Goal: Task Accomplishment & Management: Manage account settings

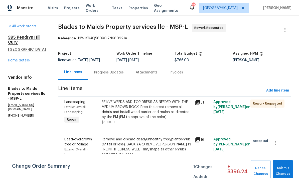
click at [17, 62] on link "Home details" at bounding box center [19, 61] width 22 height 4
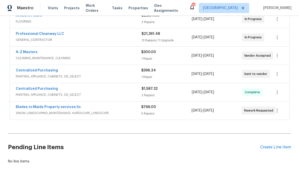
scroll to position [102, 0]
click at [50, 112] on span "SNOW, LANDSCAPING_MAINTENANCE, HARDSCAPE_LANDSCAPE" at bounding box center [79, 113] width 126 height 5
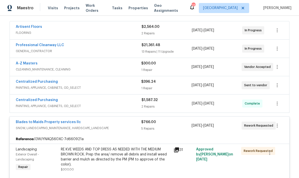
scroll to position [88, 0]
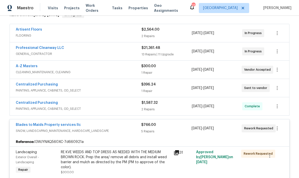
click at [32, 124] on link "Blades to Maids Property services llc" at bounding box center [48, 125] width 65 height 4
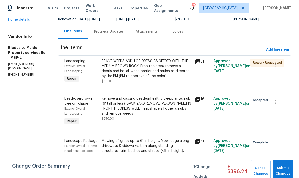
scroll to position [41, 0]
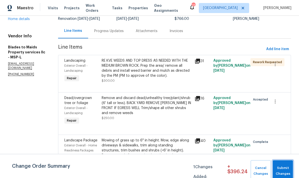
click at [284, 162] on button "Submit Changes" at bounding box center [283, 171] width 20 height 22
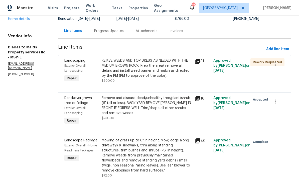
click at [94, 31] on div "Progress Updates" at bounding box center [109, 31] width 30 height 5
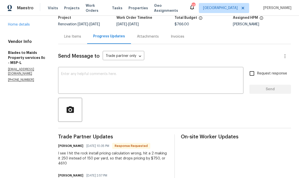
scroll to position [35, 0]
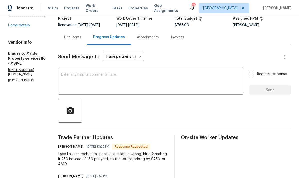
click at [64, 35] on div "Line Items" at bounding box center [72, 37] width 17 height 5
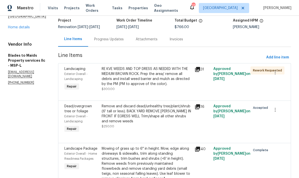
scroll to position [29, 0]
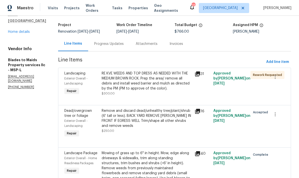
click at [94, 41] on div "Progress Updates" at bounding box center [109, 43] width 30 height 5
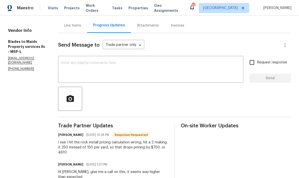
scroll to position [47, 0]
click at [64, 23] on div "Line Items" at bounding box center [72, 25] width 17 height 5
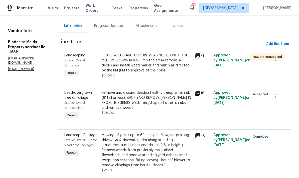
click at [134, 90] on div "Remove and discard dead/unhealthy tree/plant/shrub (6' tall or less). BACK YARD…" at bounding box center [147, 100] width 90 height 20
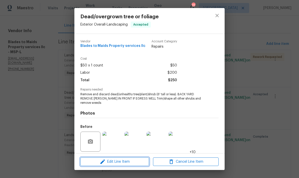
click at [117, 161] on span "Edit Line Item" at bounding box center [115, 162] width 66 height 6
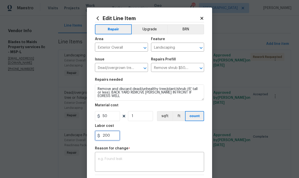
click at [111, 135] on input "200" at bounding box center [107, 136] width 25 height 10
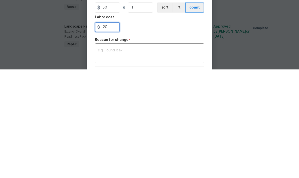
type input "2"
type input "3060"
click at [107, 157] on textarea at bounding box center [149, 162] width 103 height 11
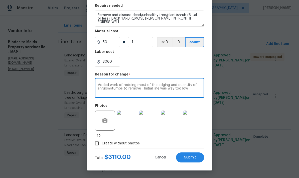
scroll to position [75, 0]
type textarea "Added work of redoing most of the edging and quantity of shrubs/stumps to remov…"
click at [191, 158] on span "Submit" at bounding box center [190, 158] width 12 height 4
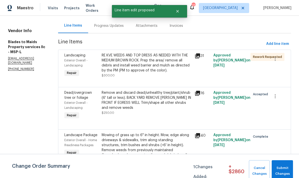
scroll to position [0, 0]
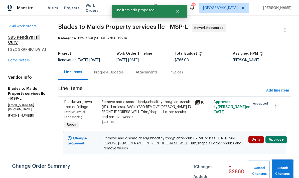
click at [283, 169] on span "Submit Changes" at bounding box center [282, 171] width 16 height 12
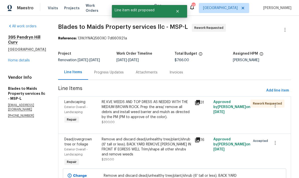
click at [94, 72] on div "Progress Updates" at bounding box center [109, 72] width 30 height 5
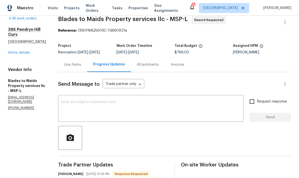
scroll to position [5, 0]
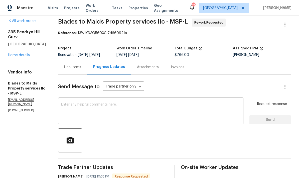
click at [64, 65] on div "Line Items" at bounding box center [72, 67] width 17 height 5
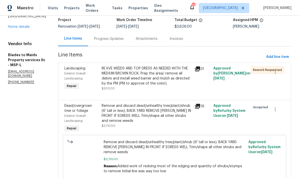
scroll to position [34, 0]
click at [119, 66] on div "RE KVE WEEDS AND TOP DRESS AS NEEDED WITH THE MEDIUM BROWN ROCK. Prep the area/…" at bounding box center [147, 76] width 90 height 20
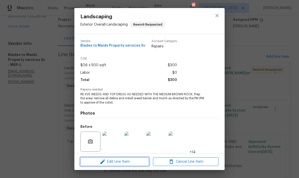
click at [98, 162] on span "Edit Line Item" at bounding box center [115, 162] width 66 height 6
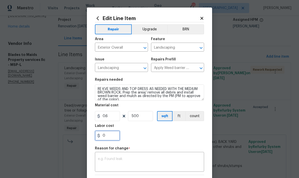
click at [110, 138] on input "0" at bounding box center [107, 136] width 25 height 10
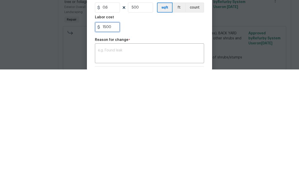
type input "1500"
click at [102, 157] on textarea at bounding box center [149, 162] width 103 height 11
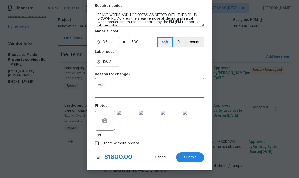
scroll to position [75, 0]
type textarea "Actual"
click at [187, 158] on span "Submit" at bounding box center [190, 158] width 12 height 4
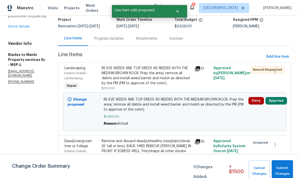
scroll to position [0, 0]
click at [282, 168] on span "Submit Changes" at bounding box center [282, 171] width 16 height 12
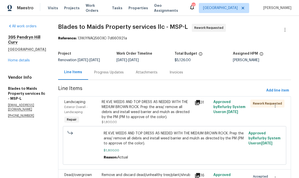
click at [94, 70] on div "Progress Updates" at bounding box center [109, 72] width 30 height 5
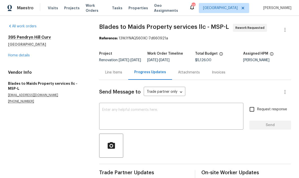
scroll to position [13, 0]
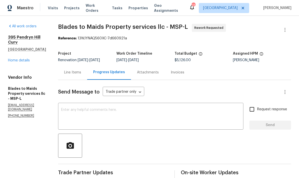
click at [63, 108] on textarea at bounding box center [150, 117] width 179 height 18
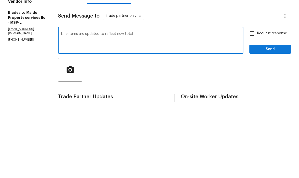
type textarea "Line items are updated to reflect new total"
click at [272, 122] on span "Send" at bounding box center [271, 125] width 34 height 6
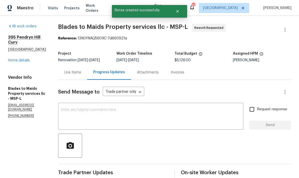
click at [14, 59] on link "Home details" at bounding box center [19, 61] width 22 height 4
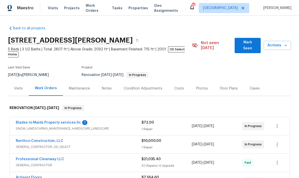
click at [31, 121] on link "Blades to Maids Property services llc" at bounding box center [48, 123] width 65 height 4
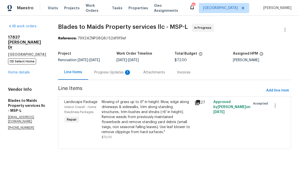
click at [94, 74] on div "Progress Updates 1" at bounding box center [112, 72] width 37 height 5
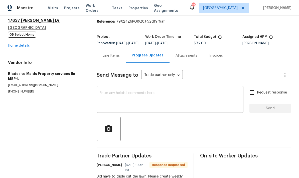
scroll to position [17, 0]
click at [105, 58] on div "Line Items" at bounding box center [111, 55] width 17 height 5
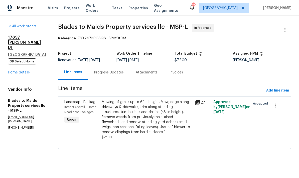
click at [94, 73] on div "Progress Updates" at bounding box center [109, 72] width 30 height 5
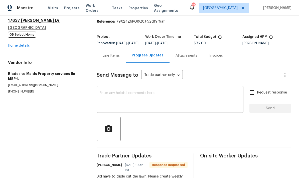
scroll to position [17, 0]
click at [104, 99] on textarea at bounding box center [170, 100] width 141 height 18
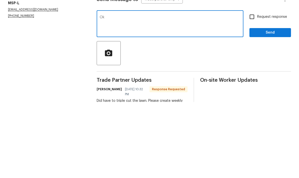
type textarea "Ok"
click at [266, 106] on span "Send" at bounding box center [271, 109] width 34 height 6
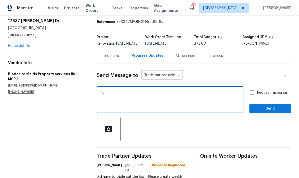
scroll to position [0, 0]
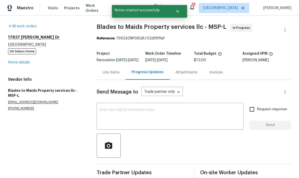
click at [12, 61] on link "Home details" at bounding box center [19, 63] width 22 height 4
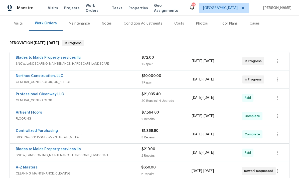
scroll to position [66, 0]
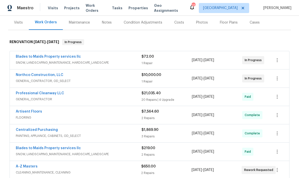
click at [28, 165] on link "A-Z Masters" at bounding box center [27, 167] width 22 height 4
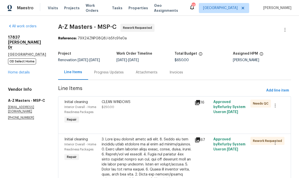
click at [94, 74] on div "Progress Updates" at bounding box center [109, 72] width 30 height 5
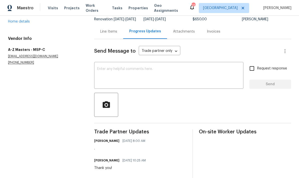
scroll to position [40, 0]
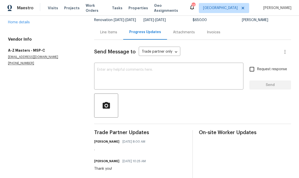
click at [99, 76] on textarea at bounding box center [168, 77] width 143 height 18
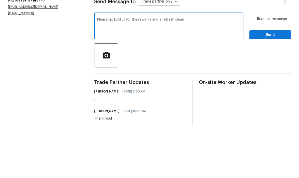
scroll to position [33, 0]
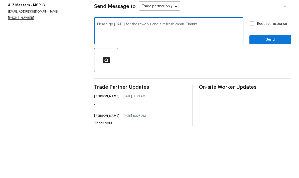
type textarea "Please go on Friday for the reworks and a refresh clean. Thanks"
click at [252, 71] on input "Request response" at bounding box center [252, 76] width 11 height 11
checkbox input "true"
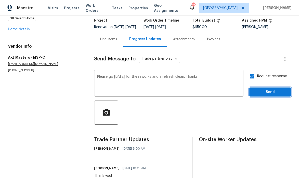
click at [272, 89] on span "Send" at bounding box center [271, 92] width 34 height 6
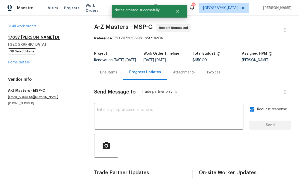
click at [14, 61] on link "Home details" at bounding box center [19, 63] width 22 height 4
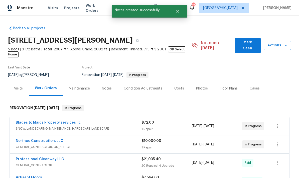
click at [103, 86] on div "Notes" at bounding box center [107, 88] width 10 height 5
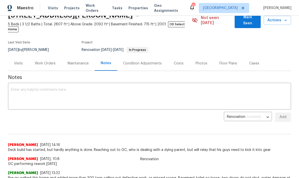
scroll to position [24, 0]
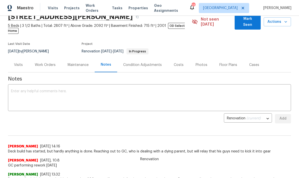
click at [16, 89] on textarea at bounding box center [149, 98] width 277 height 18
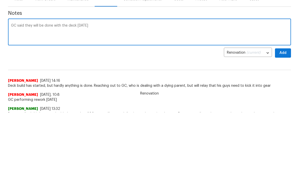
type textarea "GC said they will be done with the deck on Friday"
click at [281, 116] on span "Add" at bounding box center [283, 119] width 8 height 6
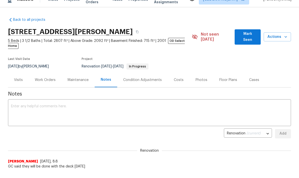
scroll to position [0, 0]
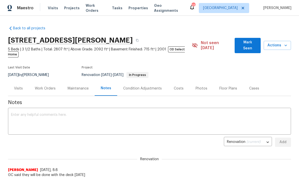
click at [277, 44] on span "Actions" at bounding box center [277, 45] width 19 height 6
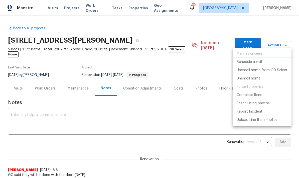
click at [244, 62] on p "Schedule a visit" at bounding box center [250, 61] width 26 height 5
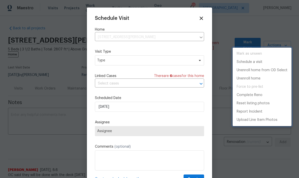
click at [122, 109] on div at bounding box center [149, 89] width 299 height 178
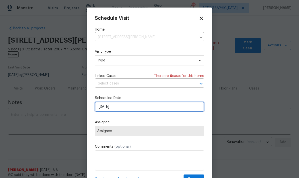
click at [122, 108] on input "9/17/2025" at bounding box center [149, 107] width 109 height 10
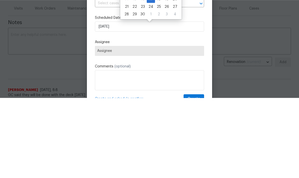
scroll to position [80, 0]
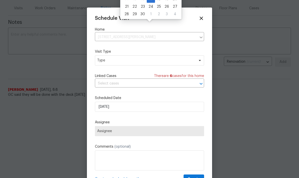
click at [204, 16] on icon at bounding box center [202, 19] width 6 height 6
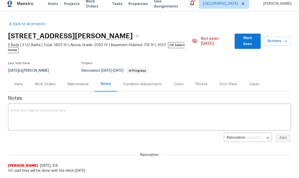
scroll to position [0, 0]
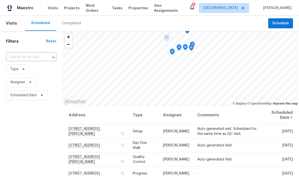
click at [0, 0] on icon at bounding box center [0, 0] width 0 height 0
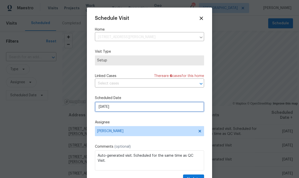
click at [124, 110] on input "9/18/2025" at bounding box center [149, 107] width 109 height 10
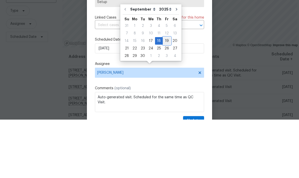
click at [166, 96] on div "19" at bounding box center [167, 99] width 8 height 7
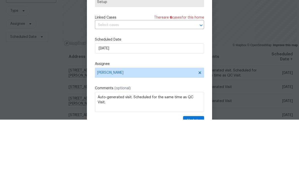
type input "9/19/2025"
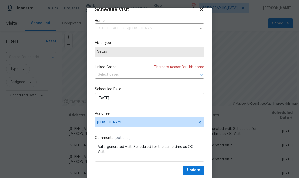
scroll to position [10, 0]
click at [196, 168] on span "Update" at bounding box center [193, 170] width 13 height 6
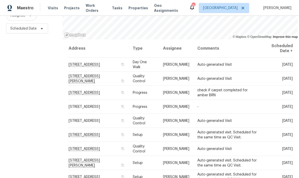
scroll to position [66, 0]
click at [0, 0] on icon at bounding box center [0, 0] width 0 height 0
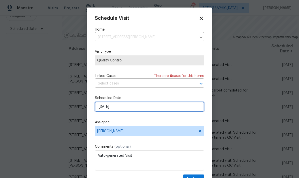
click at [121, 107] on input "9/18/2025" at bounding box center [149, 107] width 109 height 10
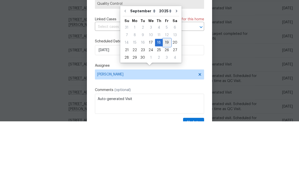
click at [166, 96] on div "19" at bounding box center [167, 99] width 8 height 7
type input "9/19/2025"
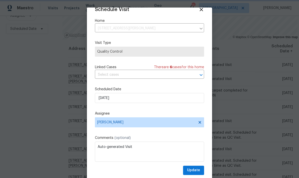
scroll to position [10, 0]
click at [193, 169] on span "Update" at bounding box center [193, 170] width 13 height 6
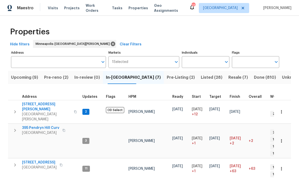
click at [51, 78] on span "Pre-reno (2)" at bounding box center [56, 77] width 24 height 7
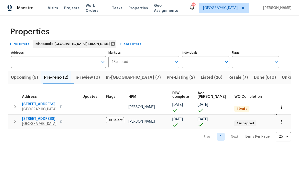
click at [19, 80] on span "Upcoming (9)" at bounding box center [24, 77] width 27 height 7
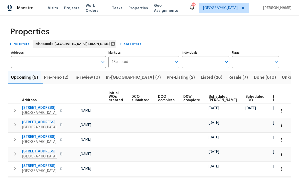
scroll to position [0, 35]
click at [273, 101] on div "Ready Date" at bounding box center [281, 98] width 16 height 7
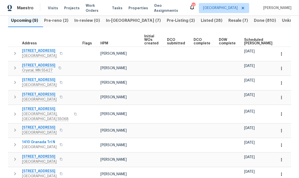
click at [32, 50] on span "[STREET_ADDRESS]" at bounding box center [39, 50] width 35 height 5
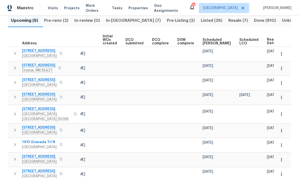
scroll to position [0, 41]
click at [283, 53] on icon "button" at bounding box center [281, 53] width 5 height 5
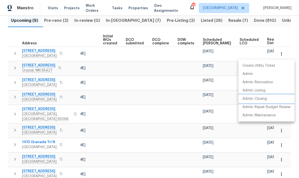
click at [261, 100] on p "Admin: Closing" at bounding box center [255, 98] width 25 height 5
